Goal: Check status: Check status

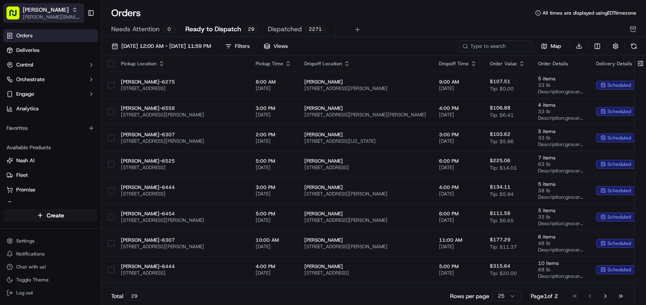
click at [38, 13] on span "[PERSON_NAME]" at bounding box center [46, 10] width 46 height 8
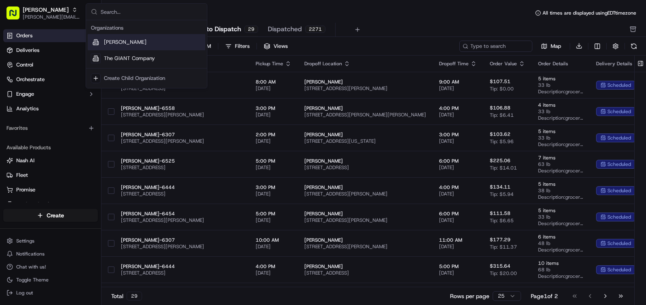
click at [122, 43] on span "[PERSON_NAME]" at bounding box center [125, 42] width 43 height 7
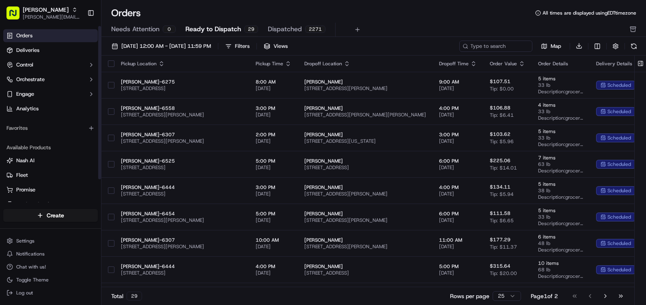
click at [63, 121] on div "Favorites" at bounding box center [50, 127] width 101 height 19
click at [26, 34] on span "Orders" at bounding box center [24, 35] width 16 height 7
click at [128, 45] on span "[DATE] 12:00 AM - [DATE] 11:59 PM" at bounding box center [166, 46] width 90 height 7
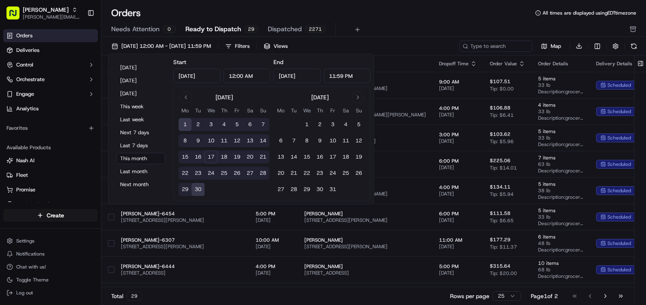
click at [208, 156] on button "17" at bounding box center [210, 156] width 13 height 13
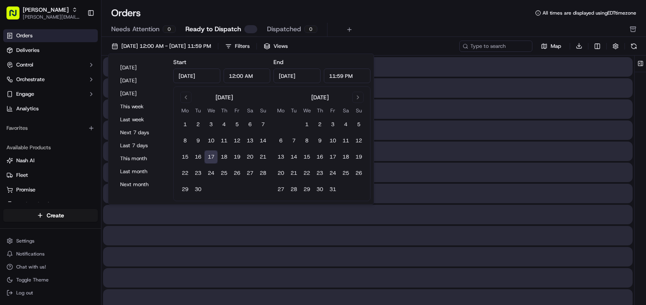
type input "[DATE]"
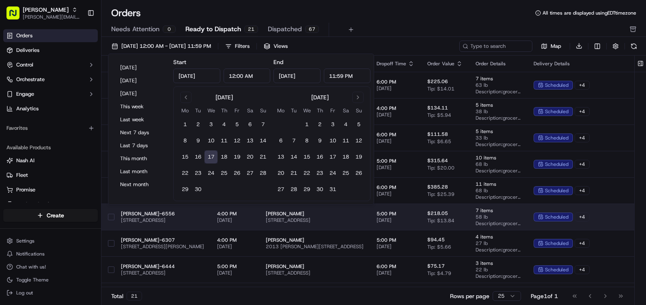
click at [210, 210] on td "[PERSON_NAME]-6556 [STREET_ADDRESS]" at bounding box center [162, 217] width 96 height 26
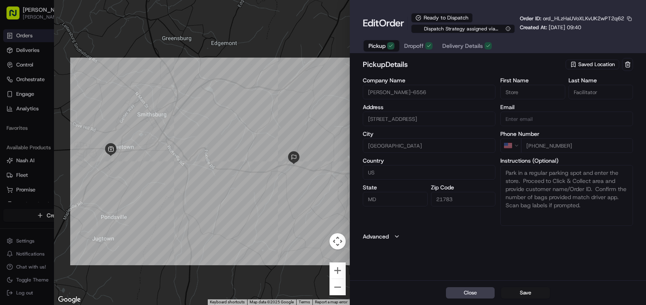
type input "+1"
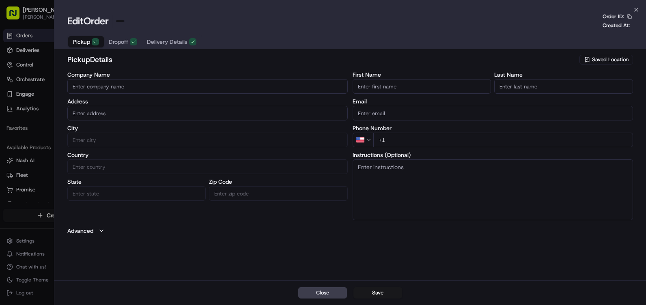
click at [22, 36] on div at bounding box center [323, 152] width 646 height 305
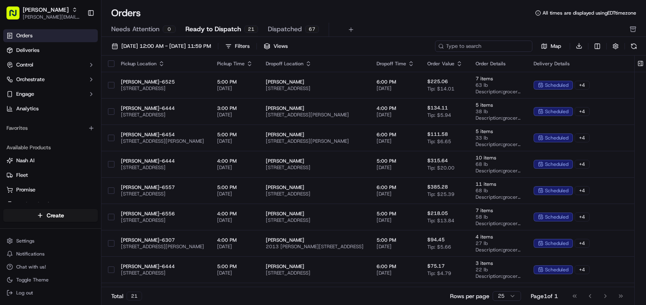
click at [498, 47] on input at bounding box center [483, 46] width 97 height 11
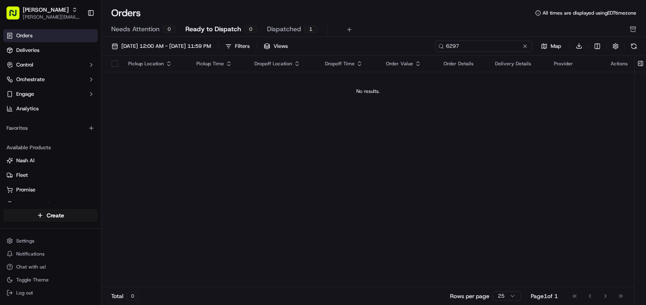
type input "6297"
click at [154, 62] on div "Pickup Location" at bounding box center [155, 63] width 55 height 6
click at [166, 66] on icon "button" at bounding box center [168, 63] width 6 height 6
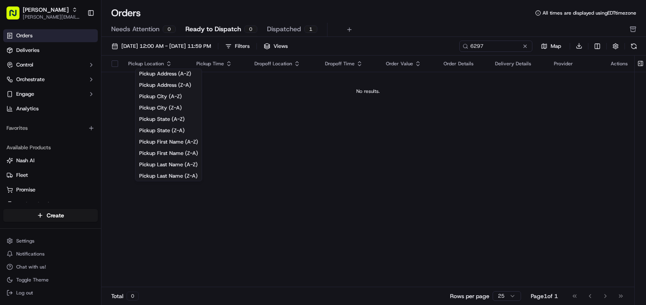
click at [294, 127] on div "Pickup Location Pickup Time Dropoff Location Dropoff Time Order Value Order Det…" at bounding box center [367, 172] width 532 height 232
